Goal: Navigation & Orientation: Find specific page/section

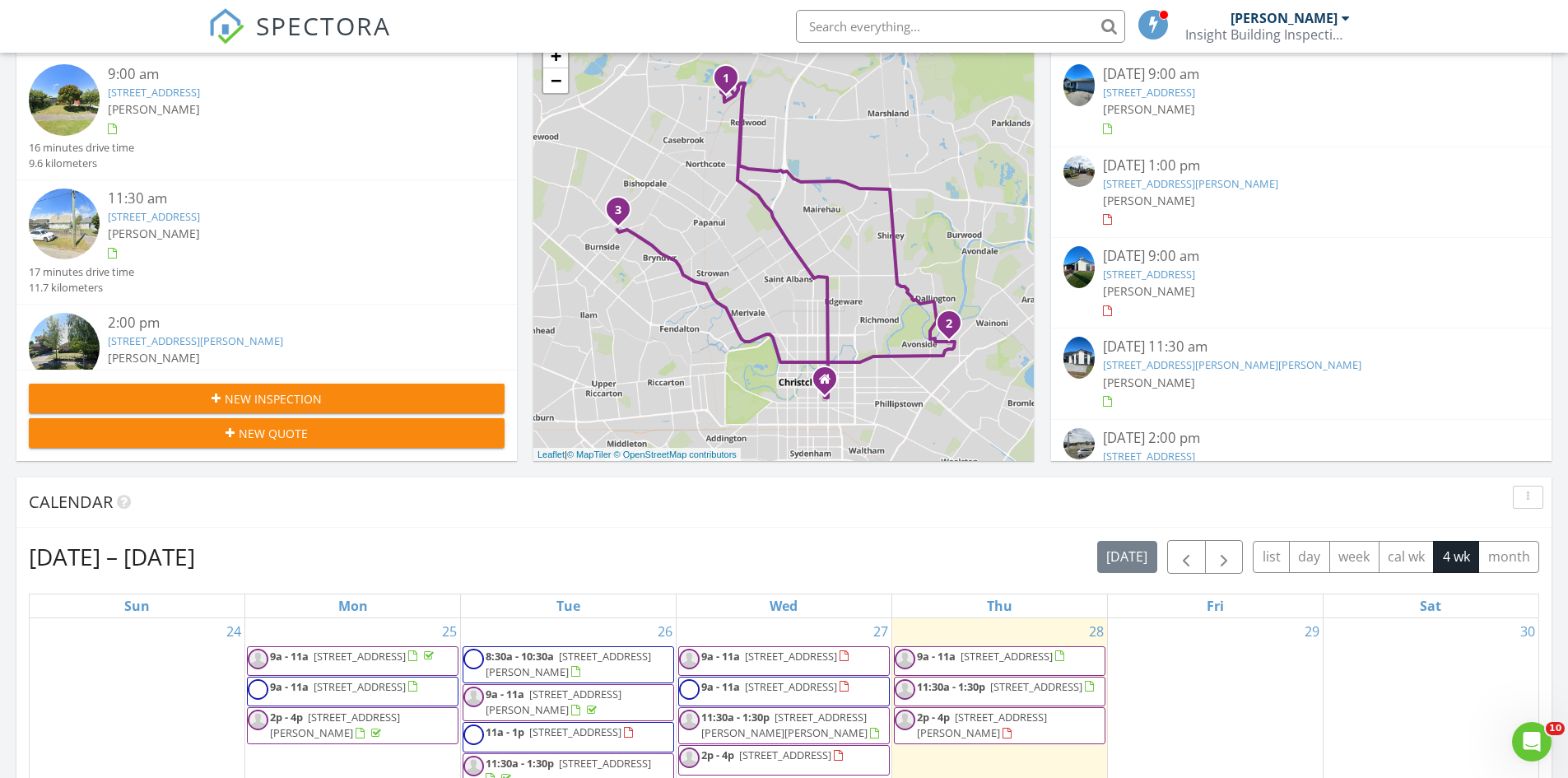
click at [1195, 273] on link "18 Amur Cres, Rolleston, Canterbury Region 7615" at bounding box center [1148, 274] width 92 height 15
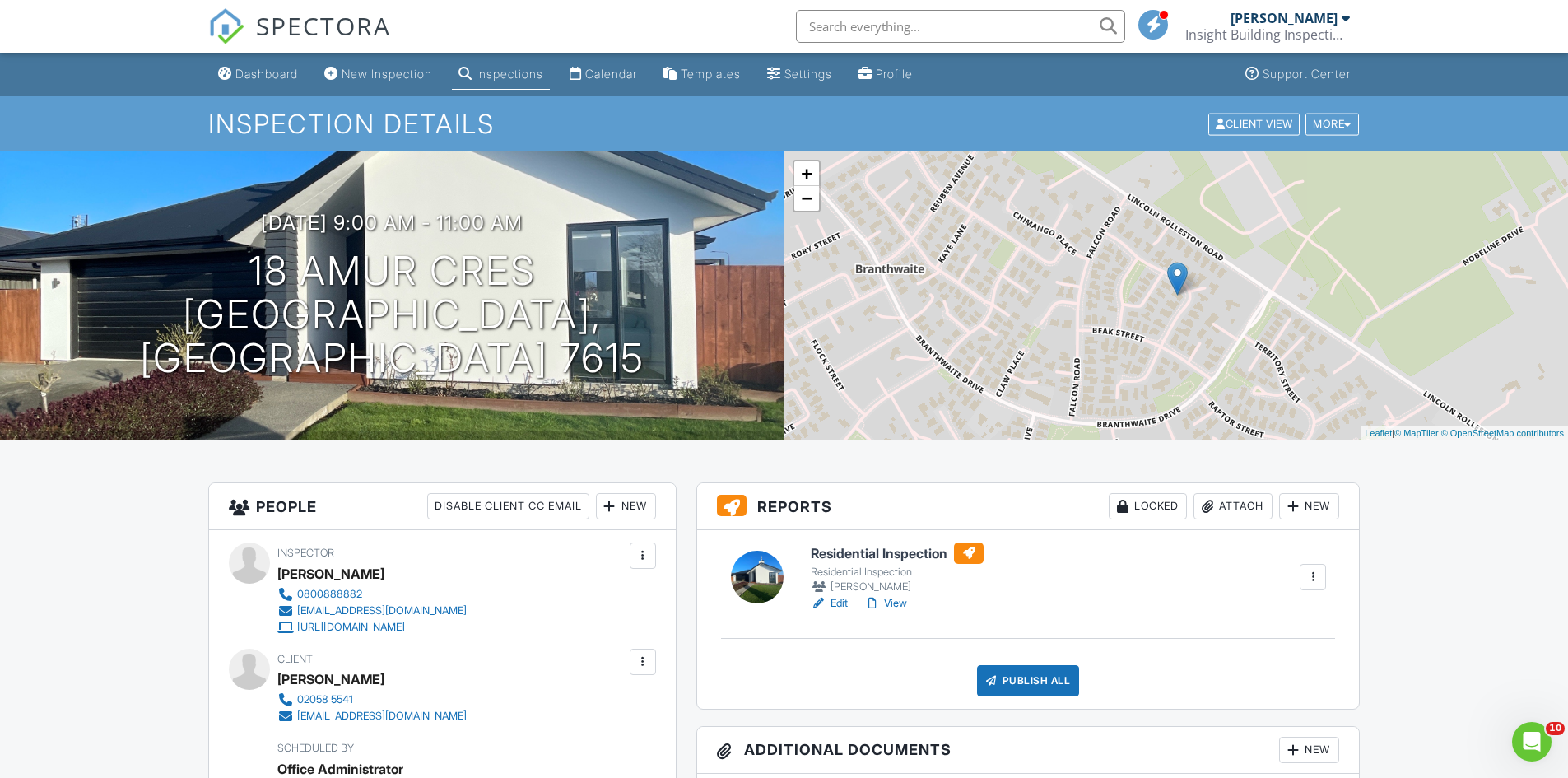
click at [895, 606] on link "View" at bounding box center [886, 603] width 43 height 17
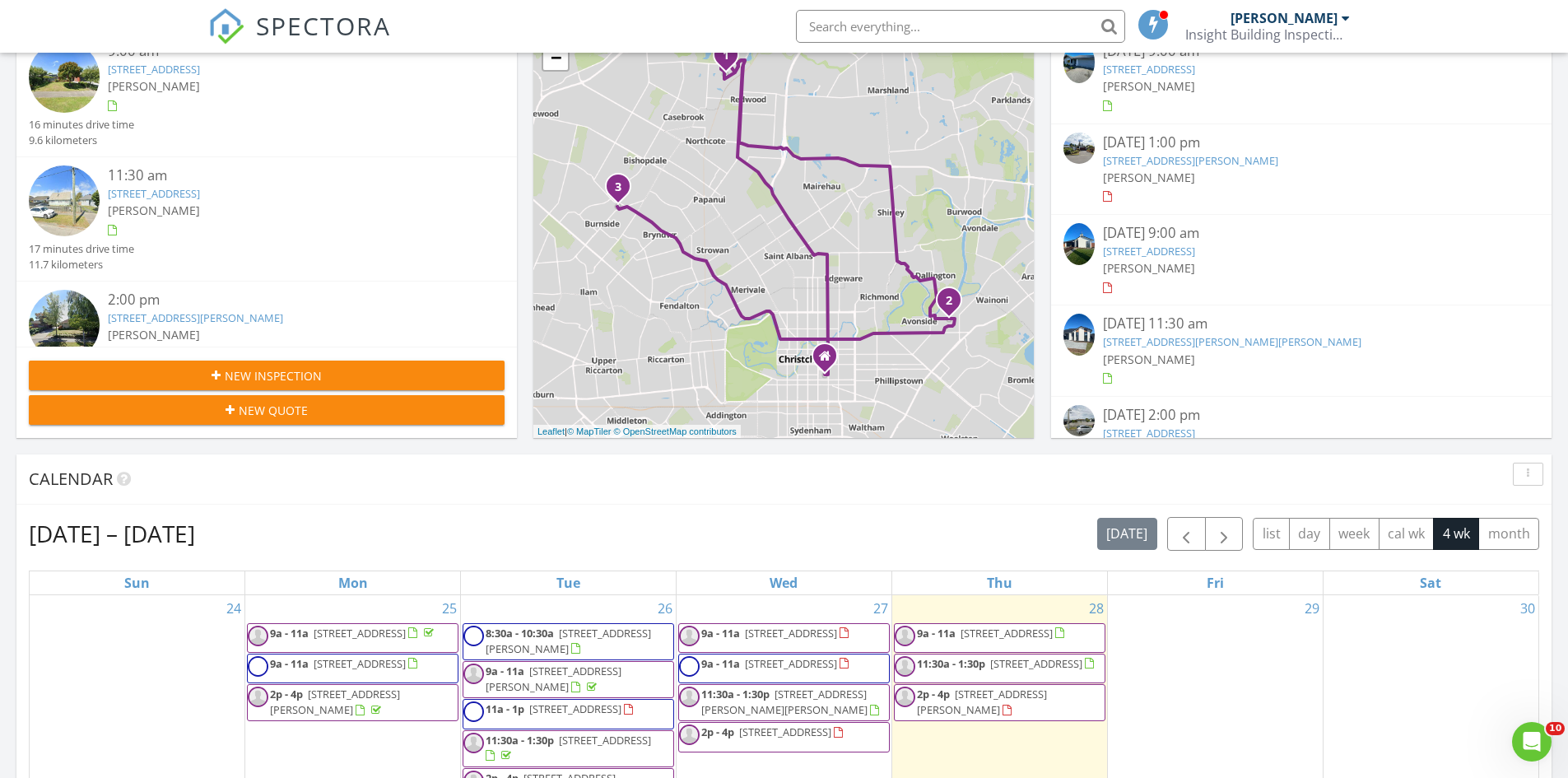
scroll to position [164, 0]
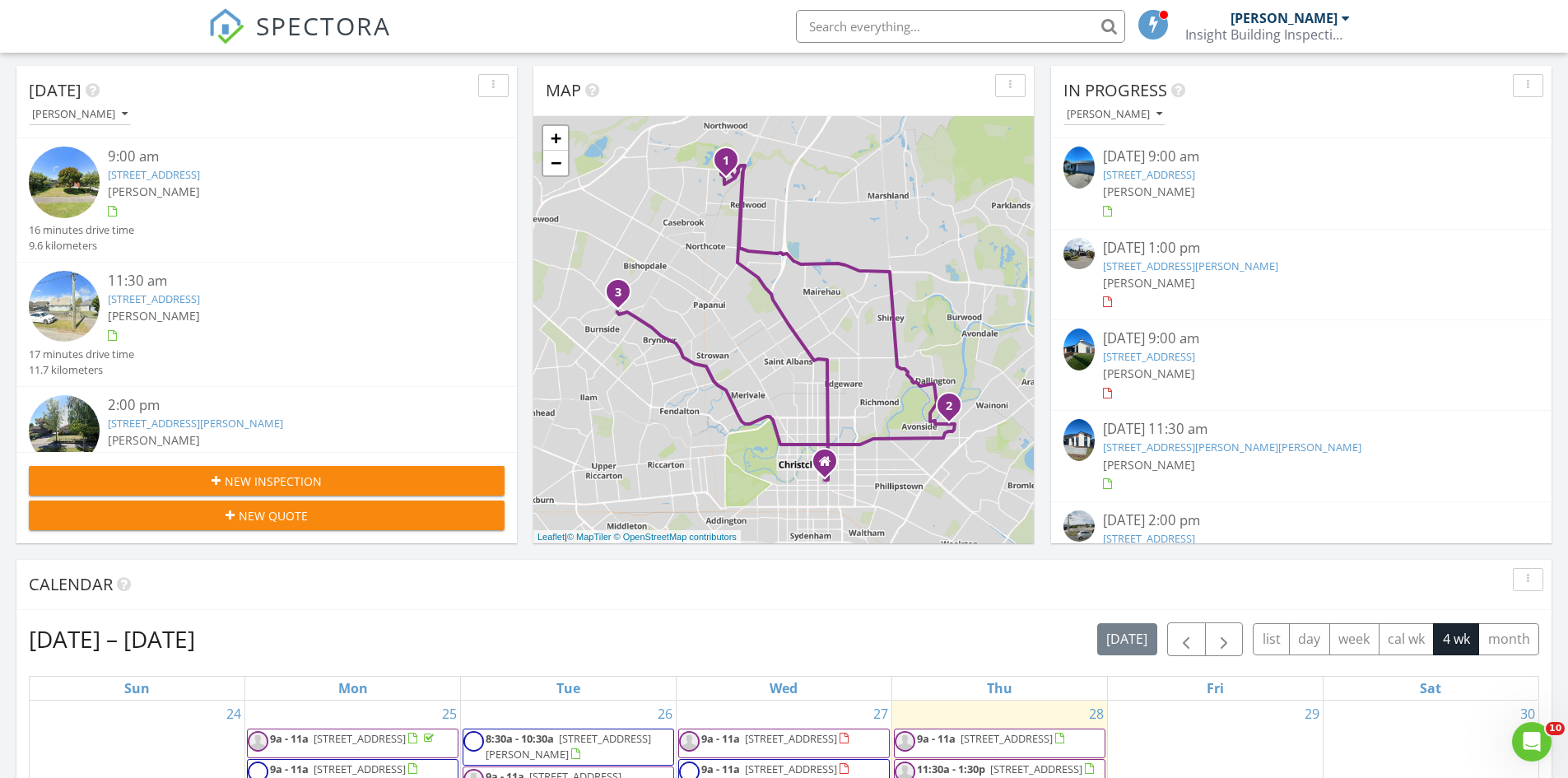
click at [1222, 447] on link "[STREET_ADDRESS][PERSON_NAME][PERSON_NAME]" at bounding box center [1232, 447] width 258 height 15
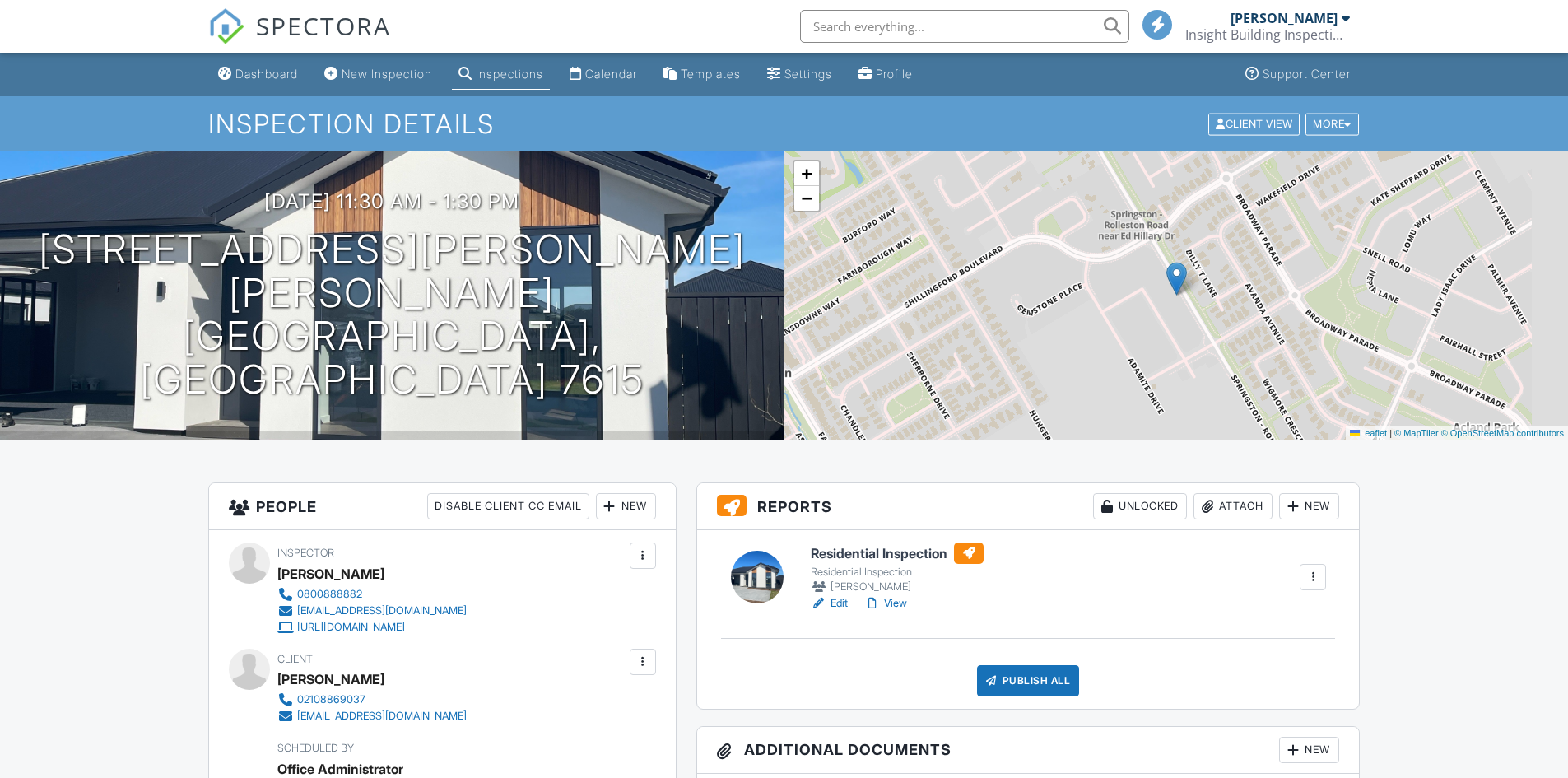
click at [875, 553] on h6 "Residential Inspection" at bounding box center [897, 552] width 173 height 21
click at [273, 70] on div "Dashboard" at bounding box center [266, 73] width 62 height 14
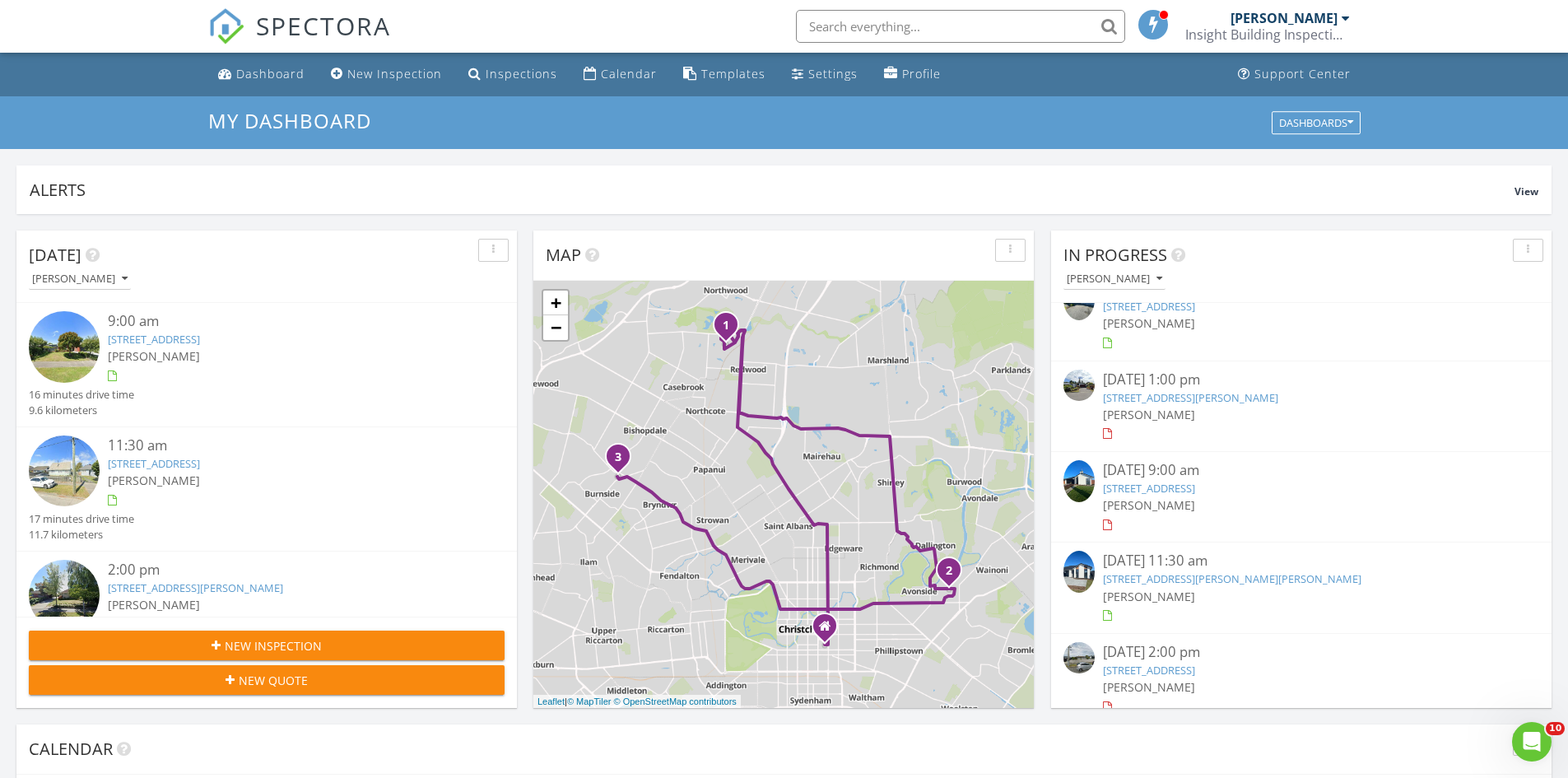
scroll to position [48, 0]
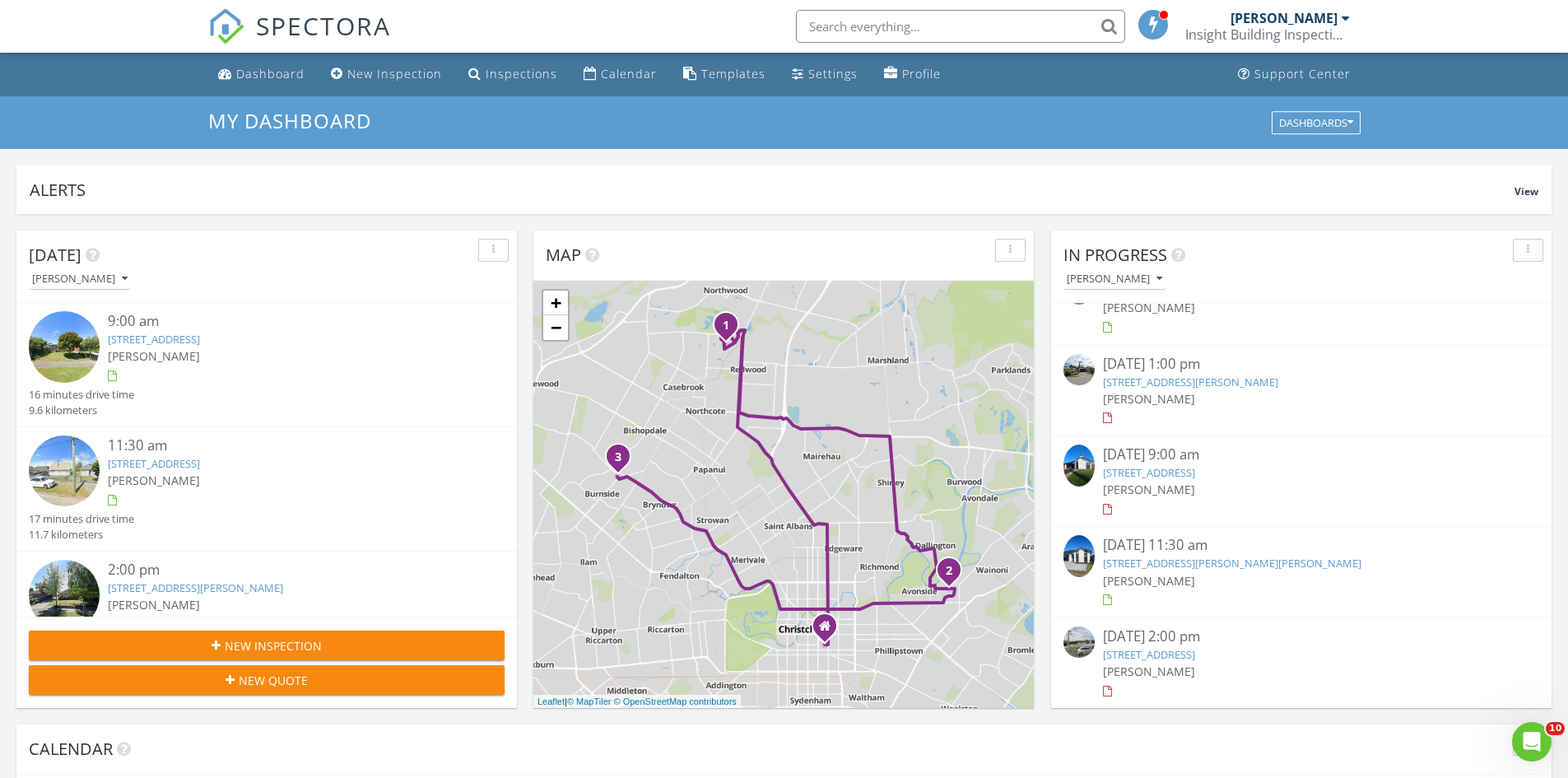
click at [1154, 659] on link "[STREET_ADDRESS]" at bounding box center [1148, 655] width 92 height 15
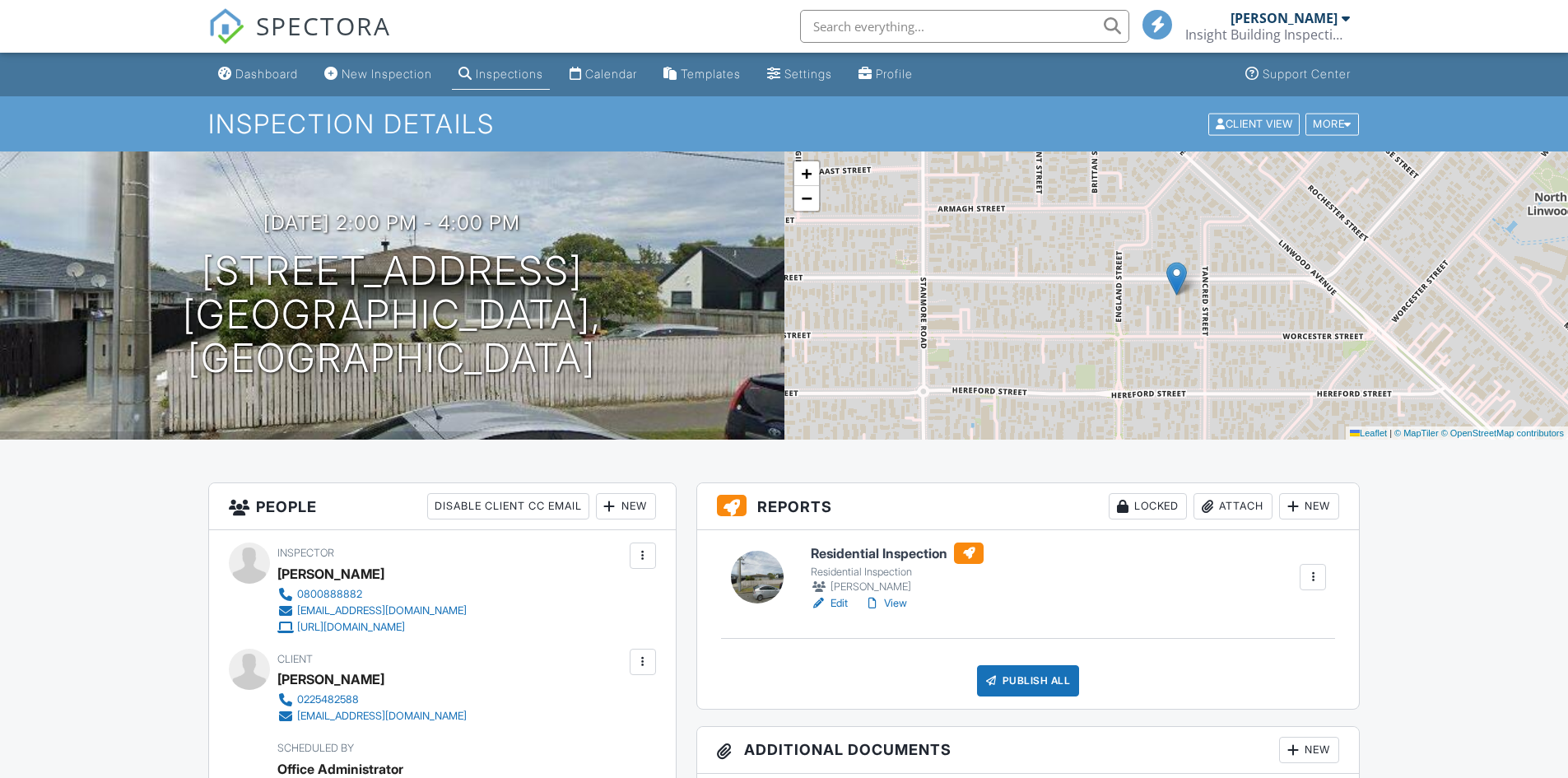
click at [891, 603] on link "View" at bounding box center [886, 603] width 43 height 17
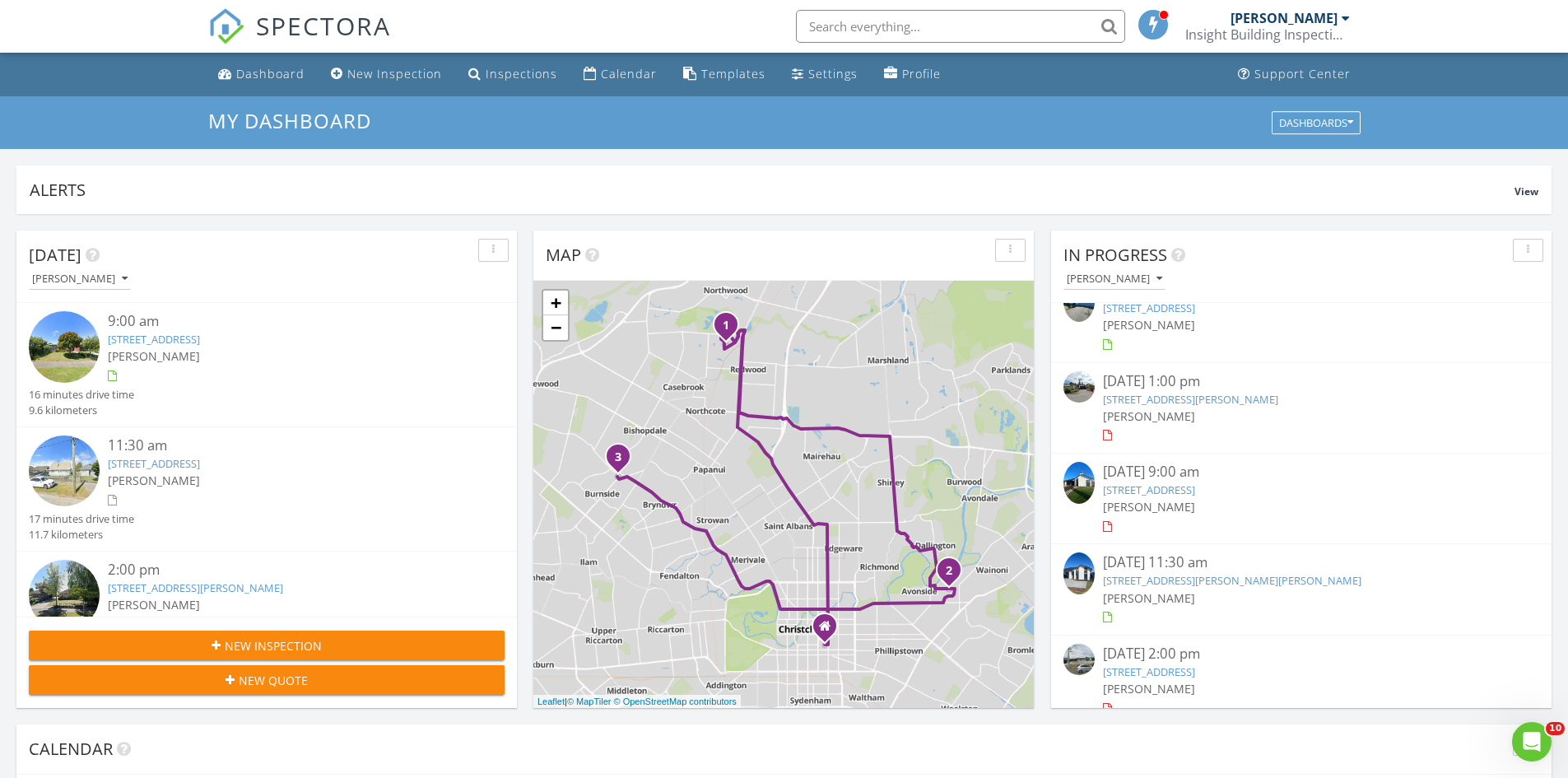
scroll to position [48, 0]
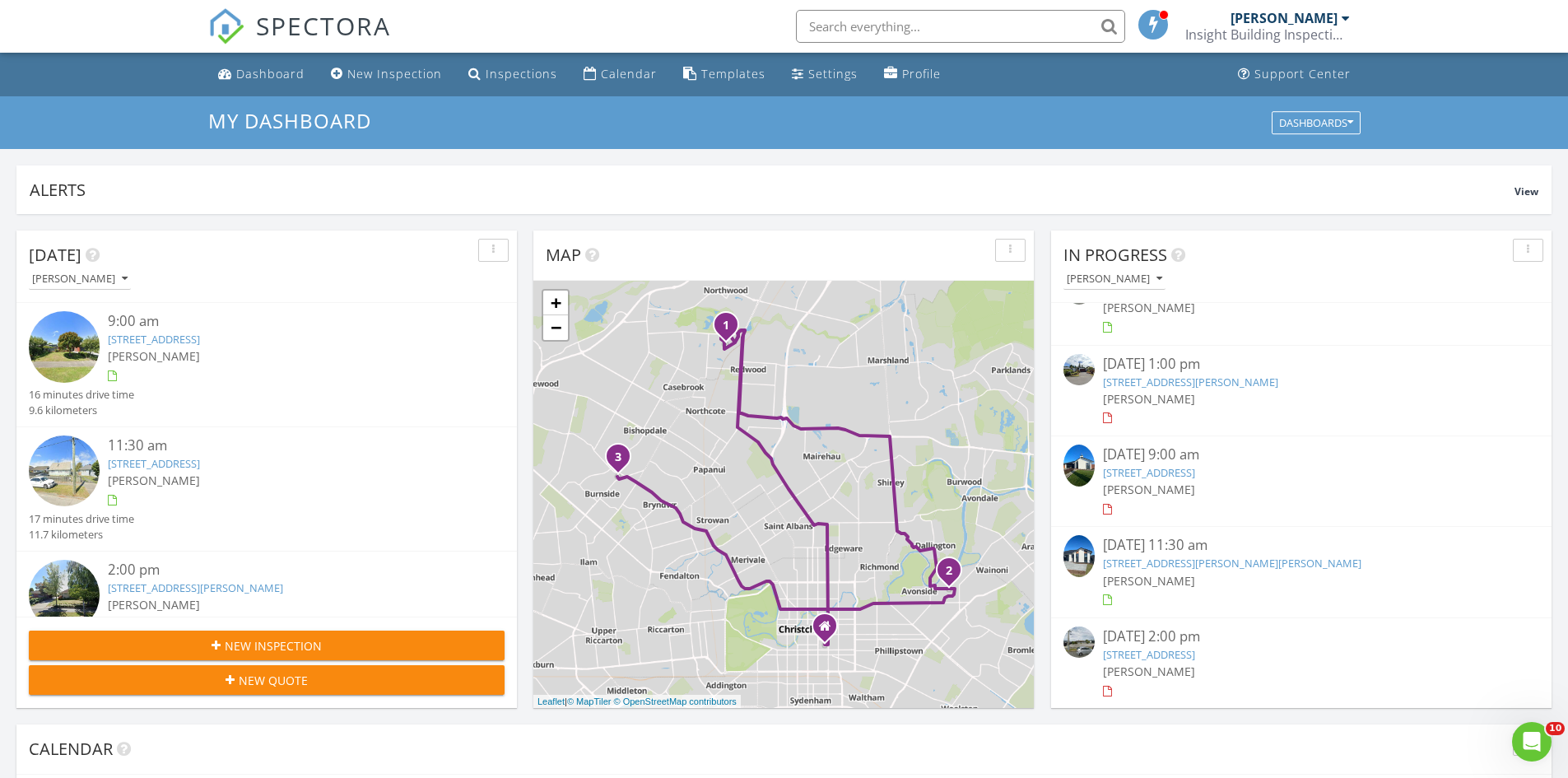
click at [1195, 655] on link "[STREET_ADDRESS]" at bounding box center [1148, 655] width 92 height 15
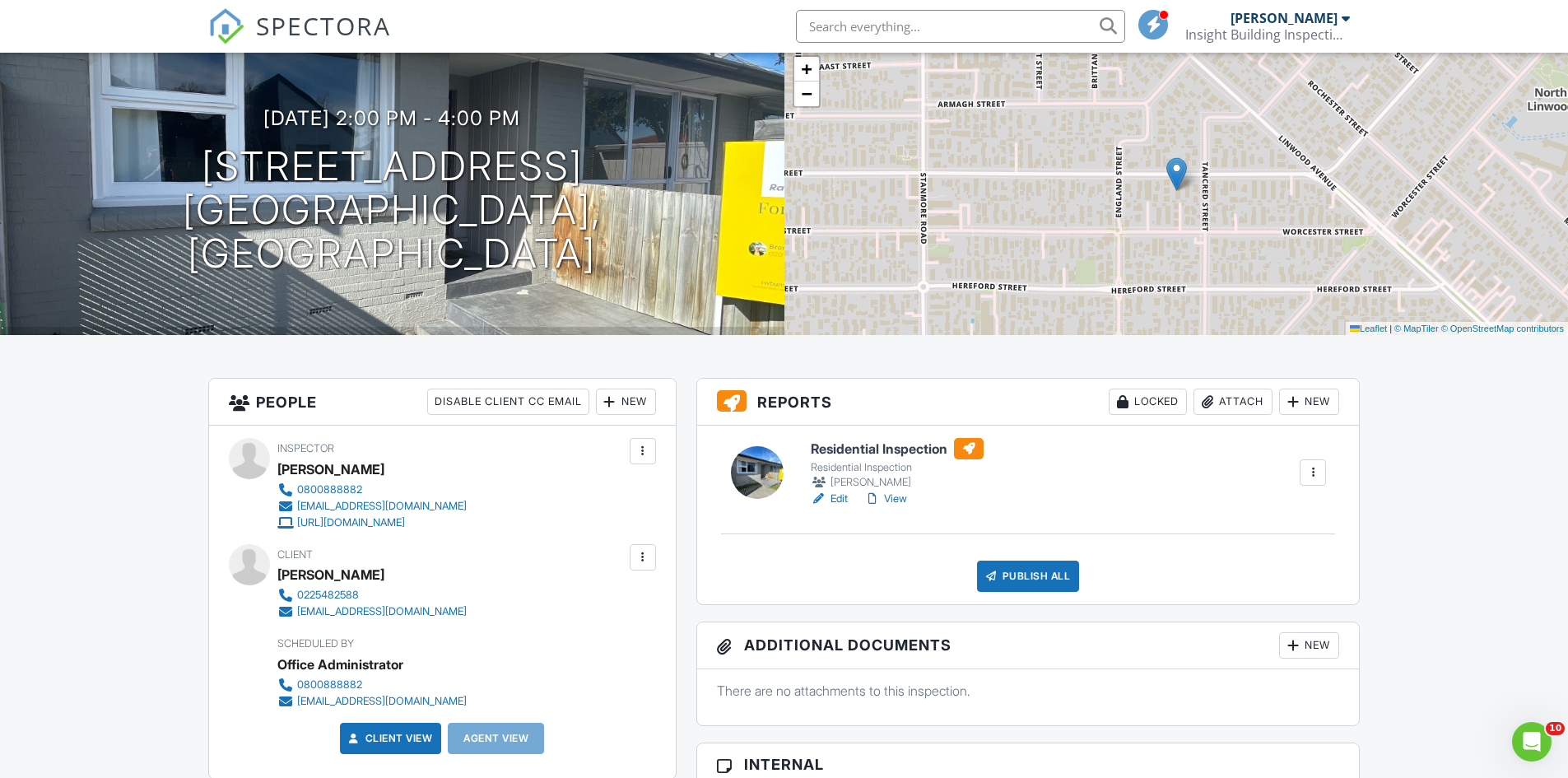
scroll to position [164, 0]
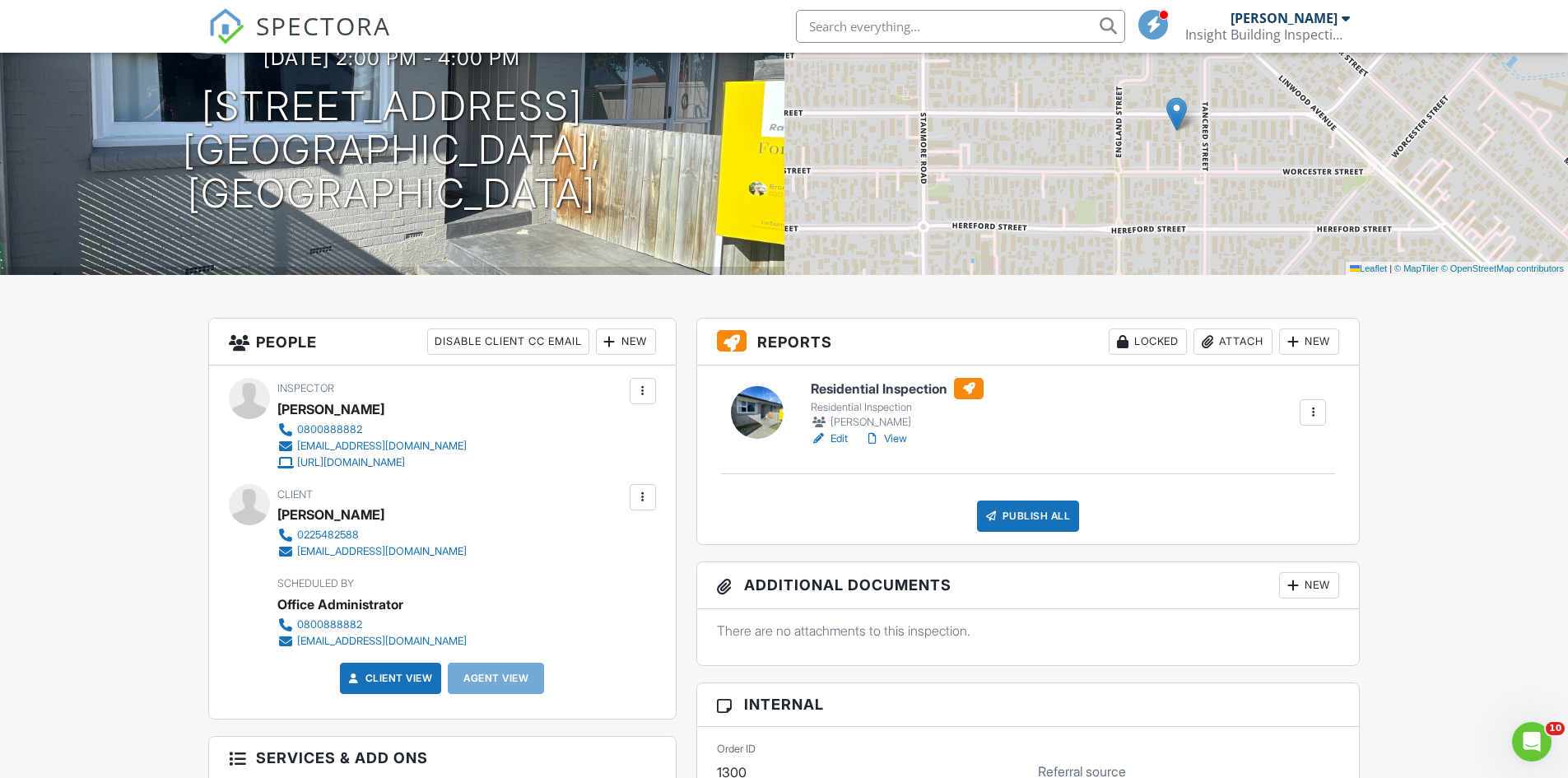
click at [883, 386] on h6 "Residential Inspection" at bounding box center [897, 388] width 173 height 21
